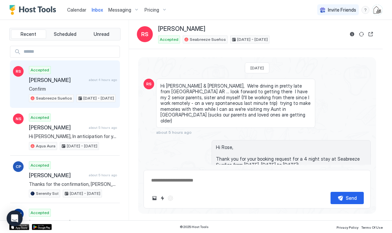
scroll to position [874, 0]
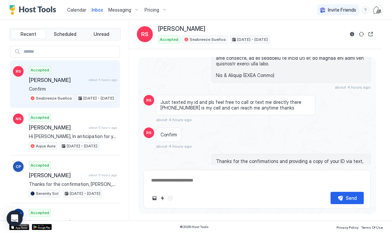
click at [76, 10] on span "Calendar" at bounding box center [76, 10] width 19 height 6
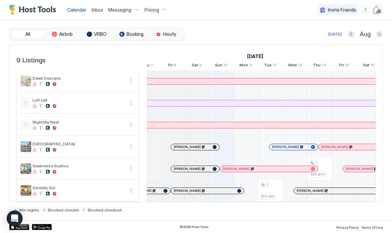
scroll to position [66, 0]
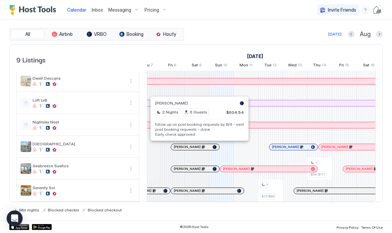
click at [184, 131] on pre "follow up on post booking requests by 8/4 - sent post booking requests - done E…" at bounding box center [199, 129] width 89 height 15
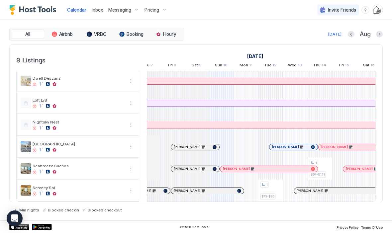
click at [194, 148] on div at bounding box center [196, 146] width 5 height 5
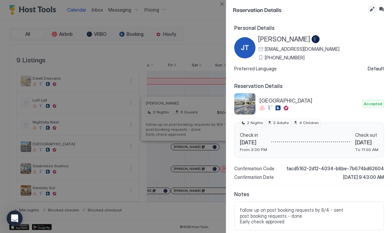
click at [371, 11] on button "Edit reservation" at bounding box center [372, 9] width 8 height 8
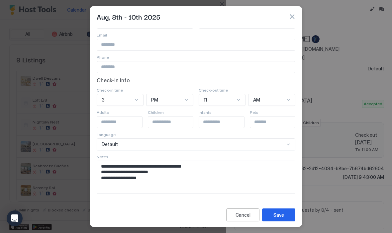
scroll to position [27, 0]
click at [156, 181] on textarea "**********" at bounding box center [196, 177] width 198 height 33
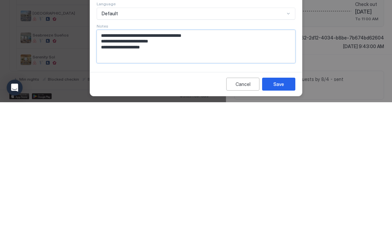
paste textarea "**********"
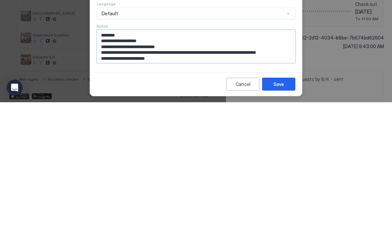
type textarea "**********"
click at [281, 212] on div "Save" at bounding box center [278, 215] width 11 height 7
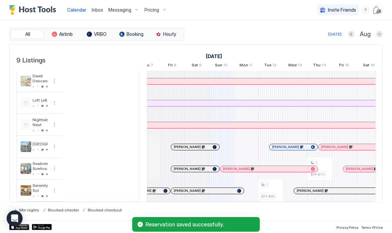
scroll to position [66, 0]
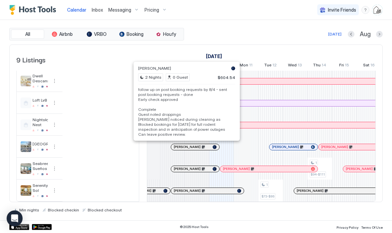
click at [193, 148] on div at bounding box center [192, 146] width 5 height 5
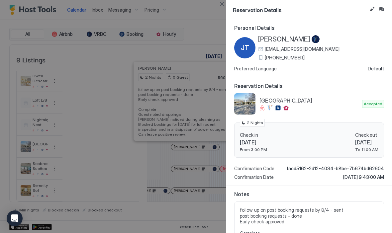
click at [382, 11] on button "Inbox" at bounding box center [381, 9] width 8 height 8
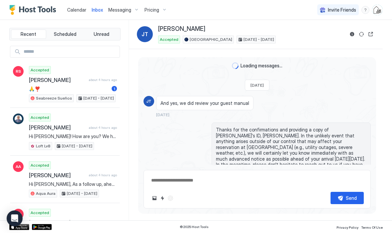
scroll to position [1176, 0]
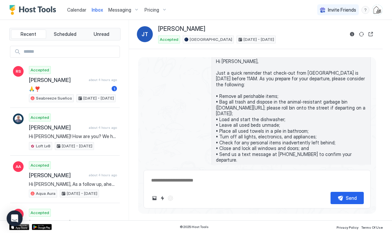
click at [357, 215] on div "Scheduled Messages" at bounding box center [340, 218] width 45 height 7
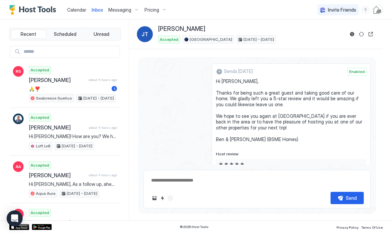
click at [355, 201] on button "Send now" at bounding box center [355, 204] width 7 height 7
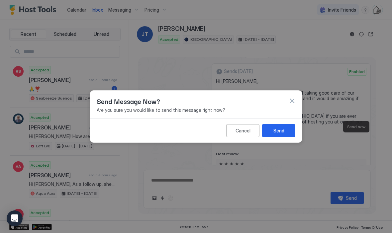
click at [285, 133] on button "Send" at bounding box center [278, 130] width 33 height 13
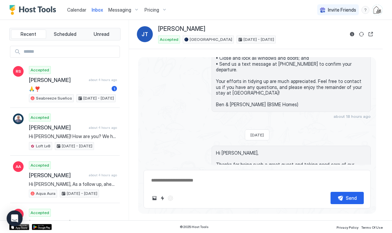
scroll to position [1266, 0]
click at [74, 8] on span "Calendar" at bounding box center [76, 10] width 19 height 6
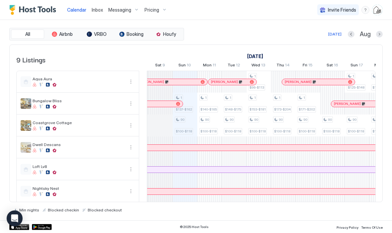
scroll to position [0, 340]
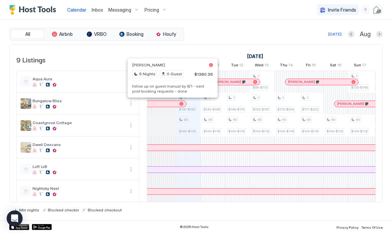
click at [164, 104] on div at bounding box center [163, 103] width 5 height 5
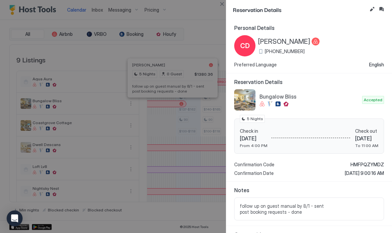
click at [370, 11] on button "Edit reservation" at bounding box center [372, 9] width 8 height 8
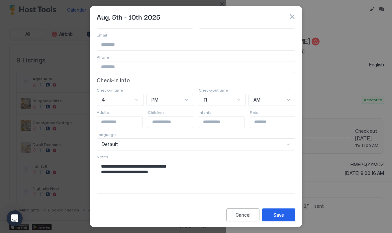
scroll to position [27, 0]
click at [165, 172] on textarea "**********" at bounding box center [196, 177] width 198 height 33
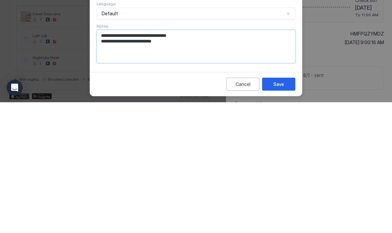
paste textarea "**********"
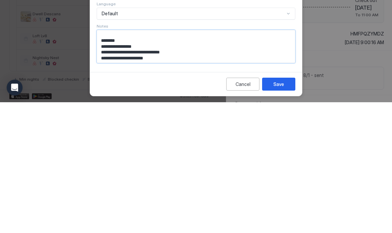
type textarea "**********"
click at [275, 212] on div "Save" at bounding box center [278, 215] width 11 height 7
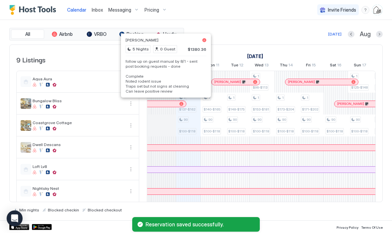
click at [144, 78] on pre "follow up on guest manual by 8/1 - sent post booking requests - done Complete N…" at bounding box center [166, 76] width 81 height 35
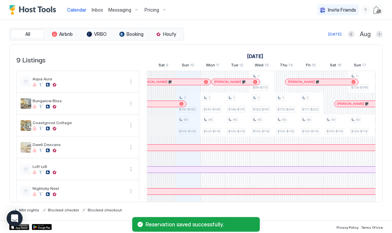
click at [161, 105] on div at bounding box center [161, 103] width 5 height 5
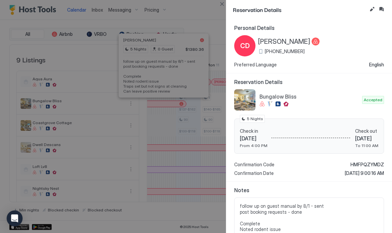
click at [382, 13] on button "Inbox" at bounding box center [381, 9] width 8 height 8
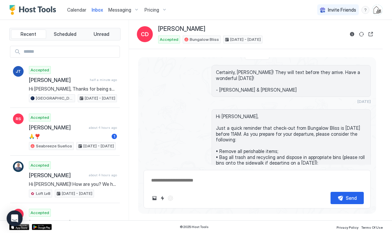
scroll to position [1514, 0]
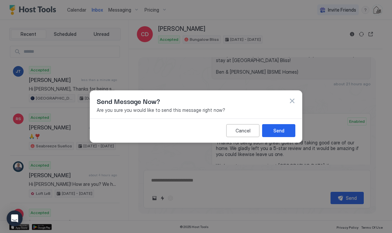
click at [283, 129] on div "Send" at bounding box center [278, 130] width 11 height 7
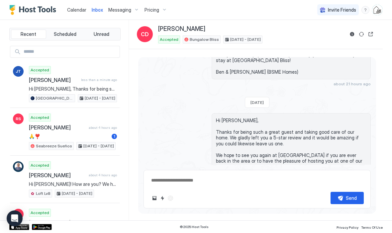
scroll to position [1604, 0]
